Goal: Find contact information: Find contact information

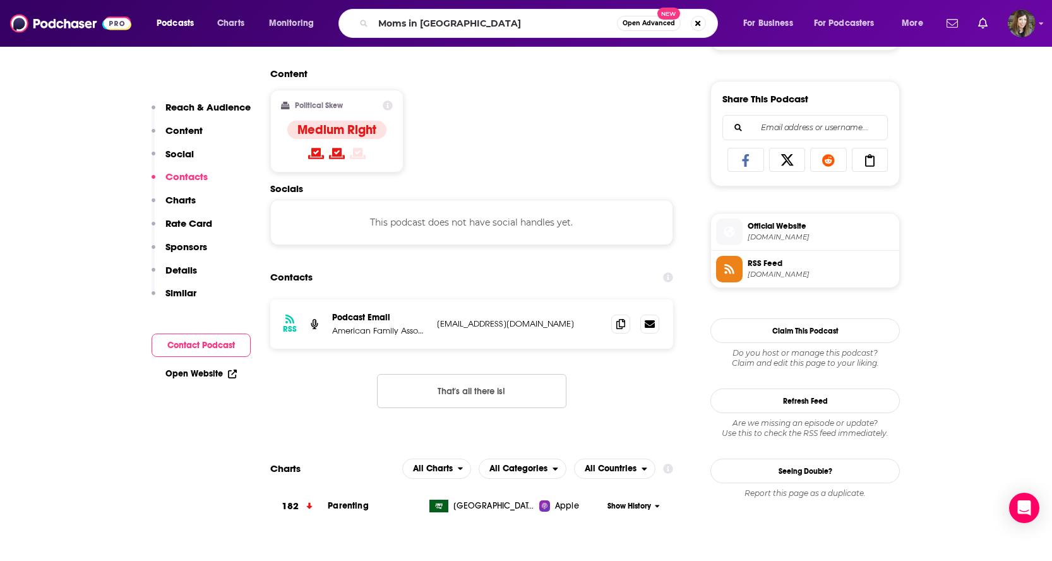
type input "[DEMOGRAPHIC_DATA] in Prayer"
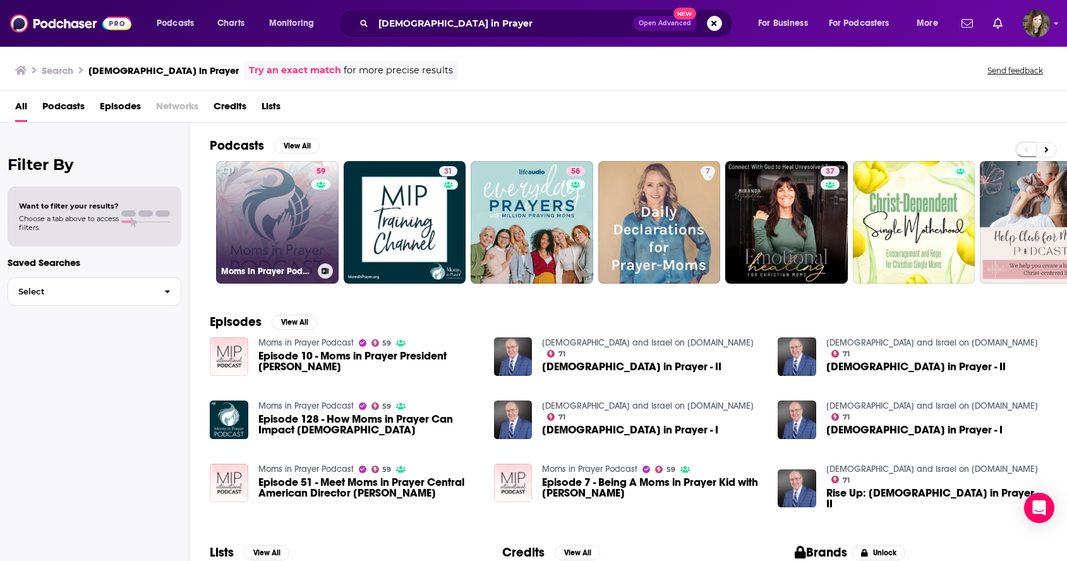
click at [291, 237] on link "59 Moms in Prayer Podcast" at bounding box center [277, 222] width 123 height 123
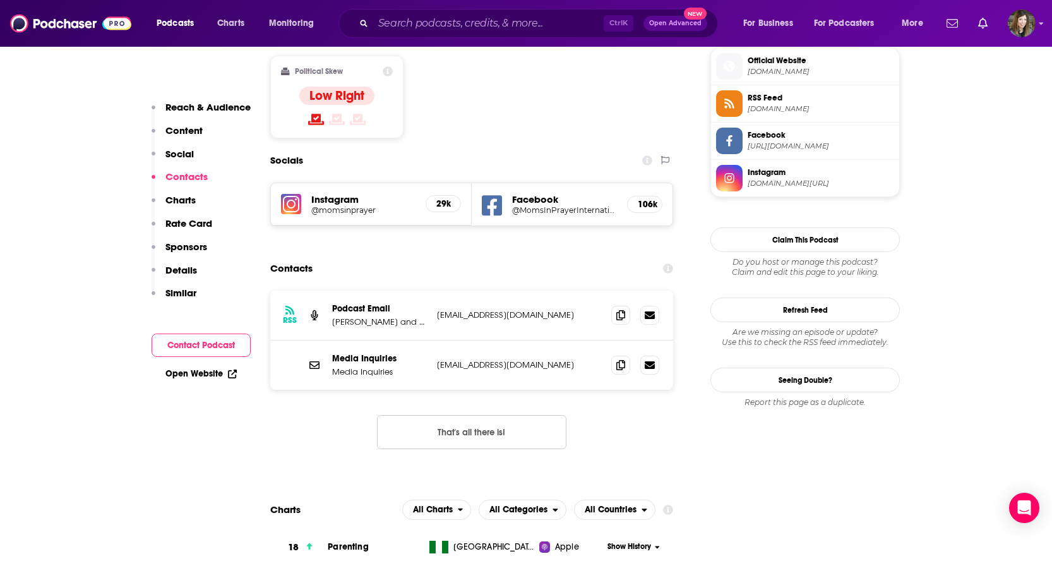
scroll to position [1042, 0]
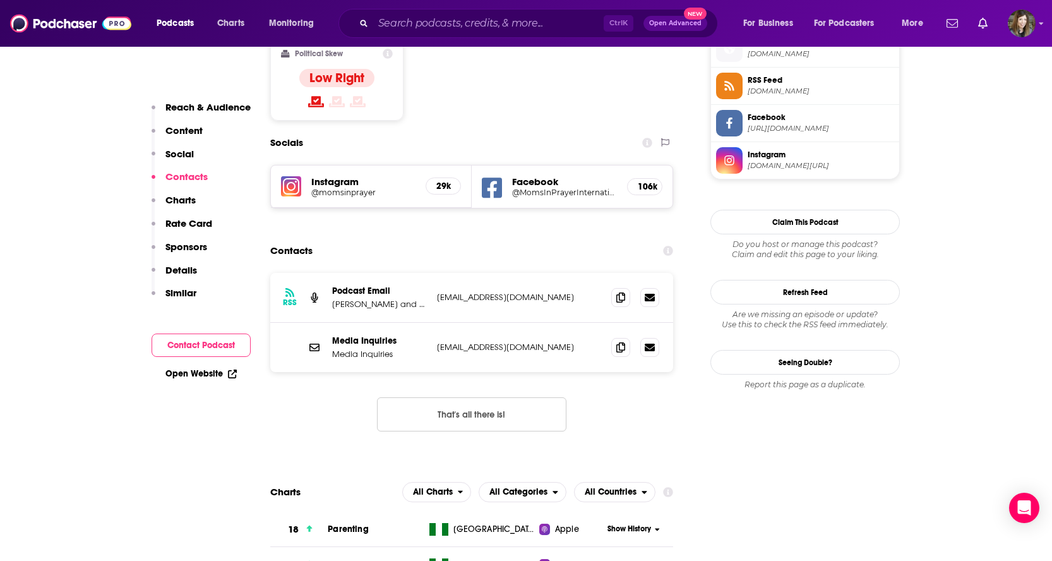
click at [402, 299] on p "[PERSON_NAME] and [DEMOGRAPHIC_DATA][PERSON_NAME]" at bounding box center [379, 304] width 95 height 11
click at [333, 273] on div "RSS Podcast Email [PERSON_NAME] and [DEMOGRAPHIC_DATA][PERSON_NAME] [EMAIL_ADDR…" at bounding box center [471, 298] width 403 height 50
click at [526, 19] on input "Search podcasts, credits, & more..." at bounding box center [488, 23] width 231 height 20
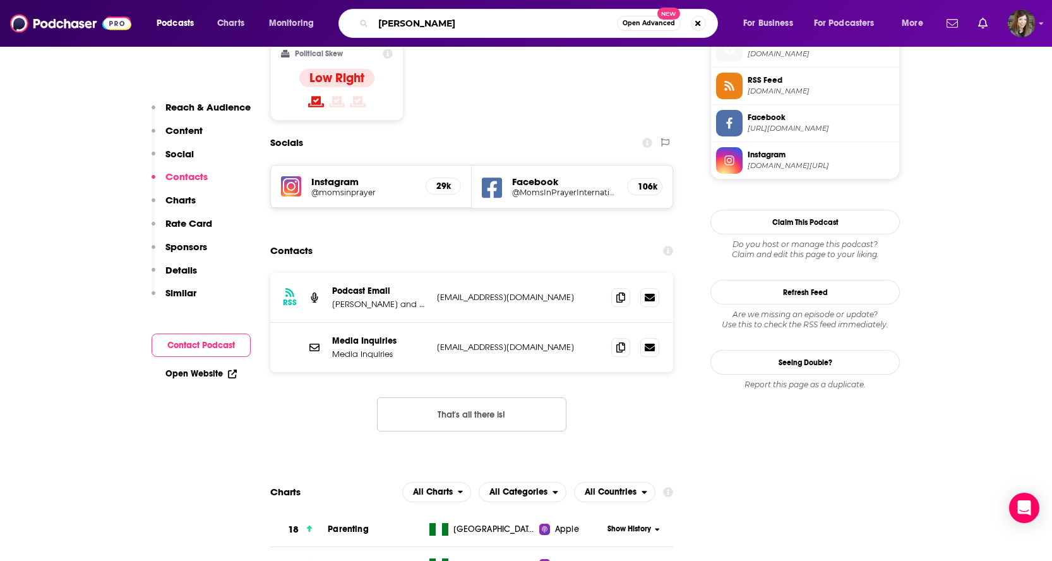
type input "[PERSON_NAME]"
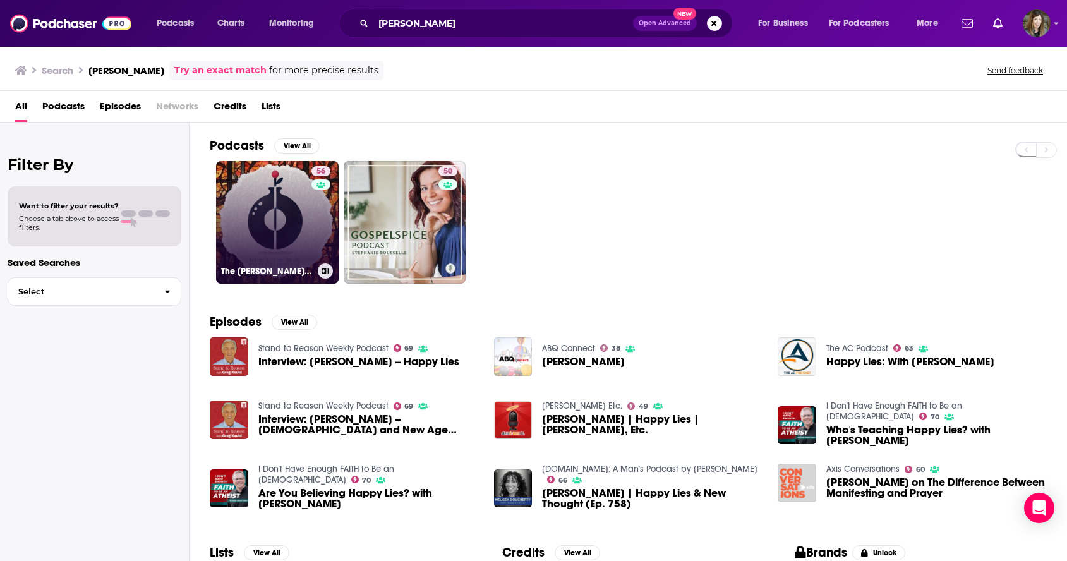
click at [309, 213] on link "56 The [PERSON_NAME] Podcast" at bounding box center [277, 222] width 123 height 123
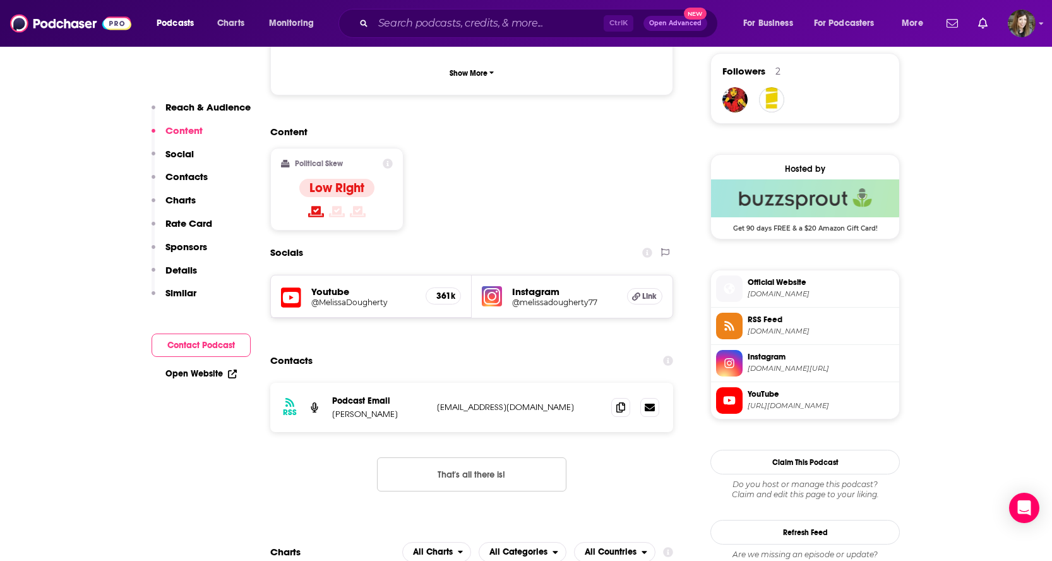
scroll to position [947, 0]
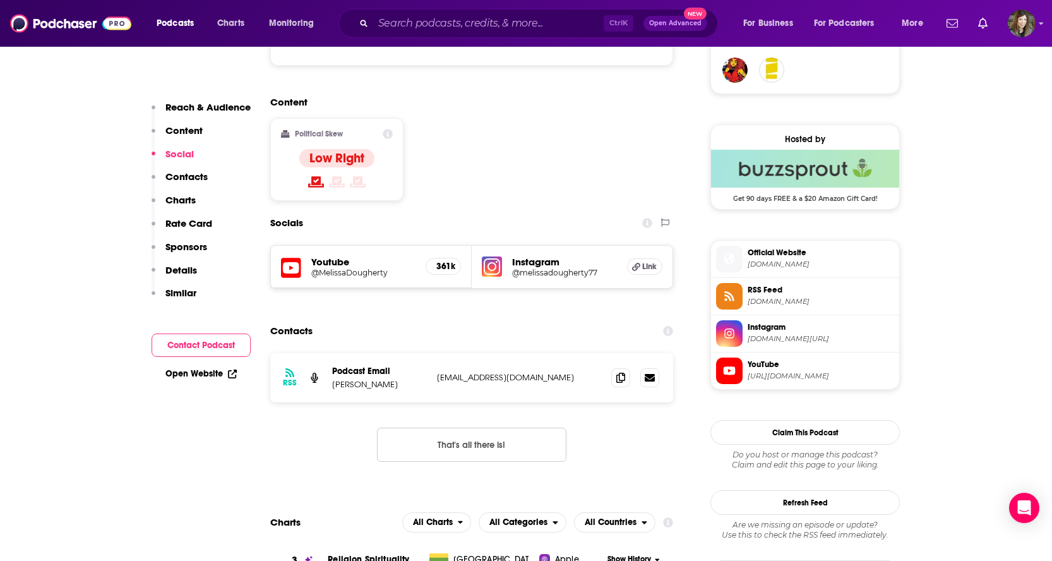
drag, startPoint x: 544, startPoint y: 318, endPoint x: 431, endPoint y: 325, distance: 112.6
click at [431, 353] on div "RSS Podcast Email [PERSON_NAME] [EMAIL_ADDRESS][DOMAIN_NAME] [EMAIL_ADDRESS][DO…" at bounding box center [471, 377] width 403 height 49
drag, startPoint x: 431, startPoint y: 325, endPoint x: 445, endPoint y: 316, distance: 15.6
copy div "[EMAIL_ADDRESS][DOMAIN_NAME]"
